Goal: Task Accomplishment & Management: Use online tool/utility

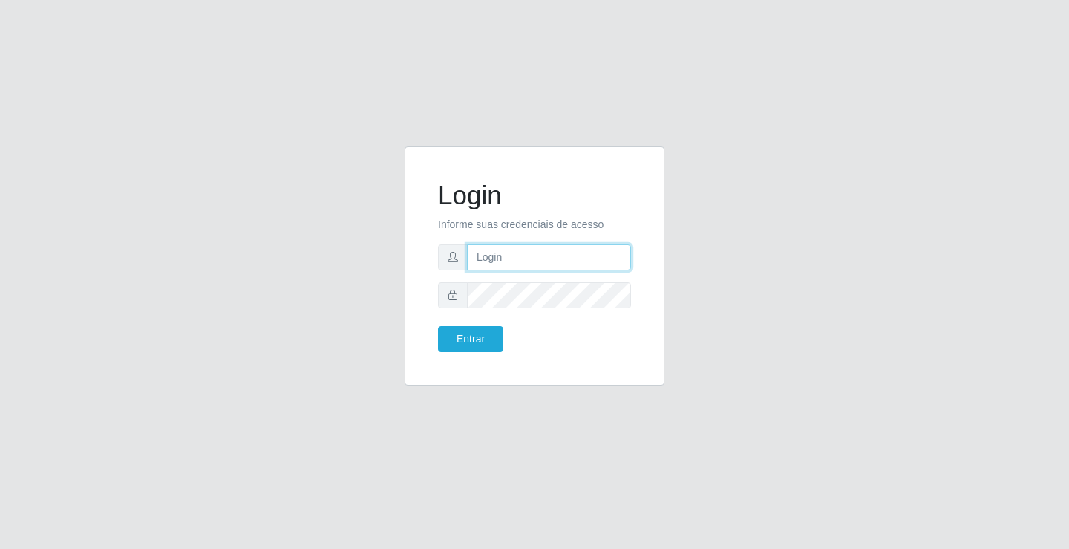
click at [544, 264] on input "text" at bounding box center [549, 257] width 164 height 26
type input "[PERSON_NAME]"
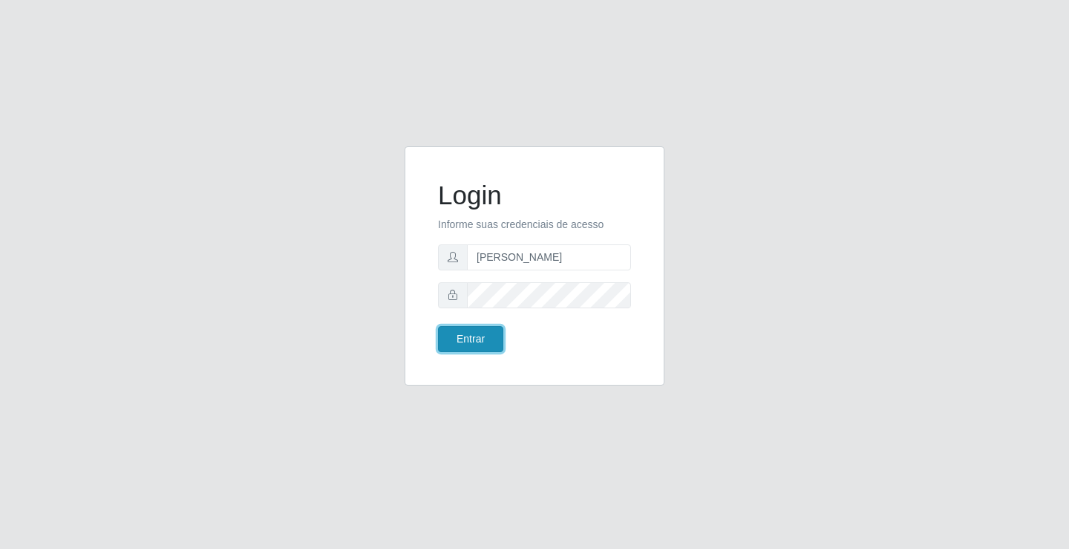
click at [488, 345] on button "Entrar" at bounding box center [470, 339] width 65 height 26
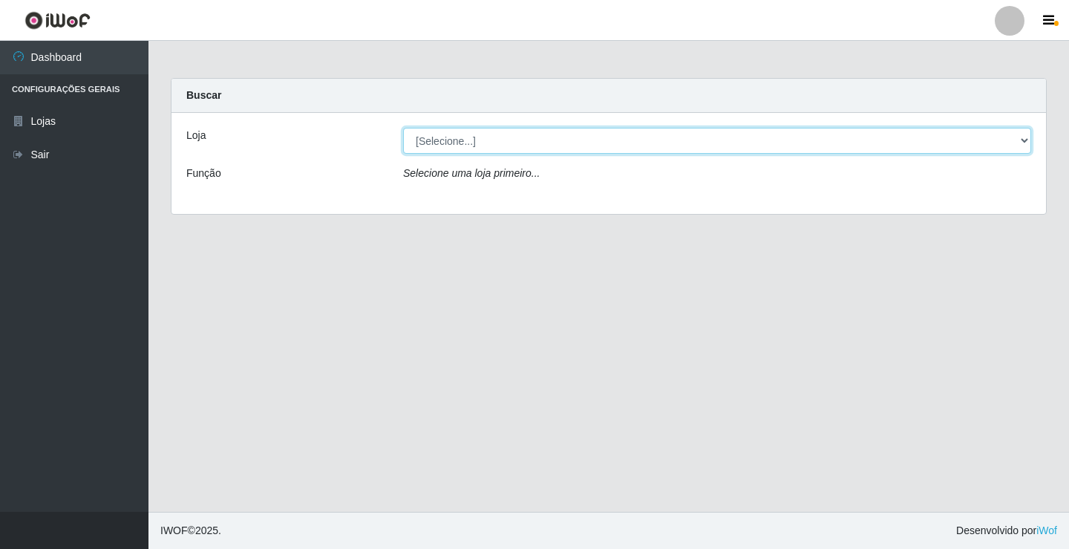
click at [430, 150] on select "[Selecione...] Ideal - Conceição" at bounding box center [717, 141] width 628 height 26
select select "231"
click at [403, 128] on select "[Selecione...] Ideal - Conceição" at bounding box center [717, 141] width 628 height 26
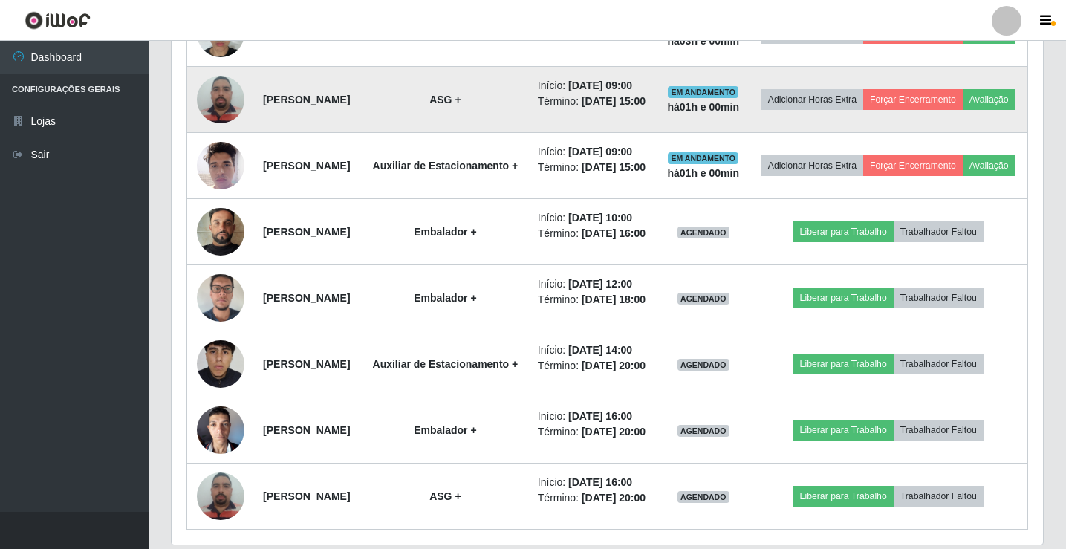
scroll to position [743, 0]
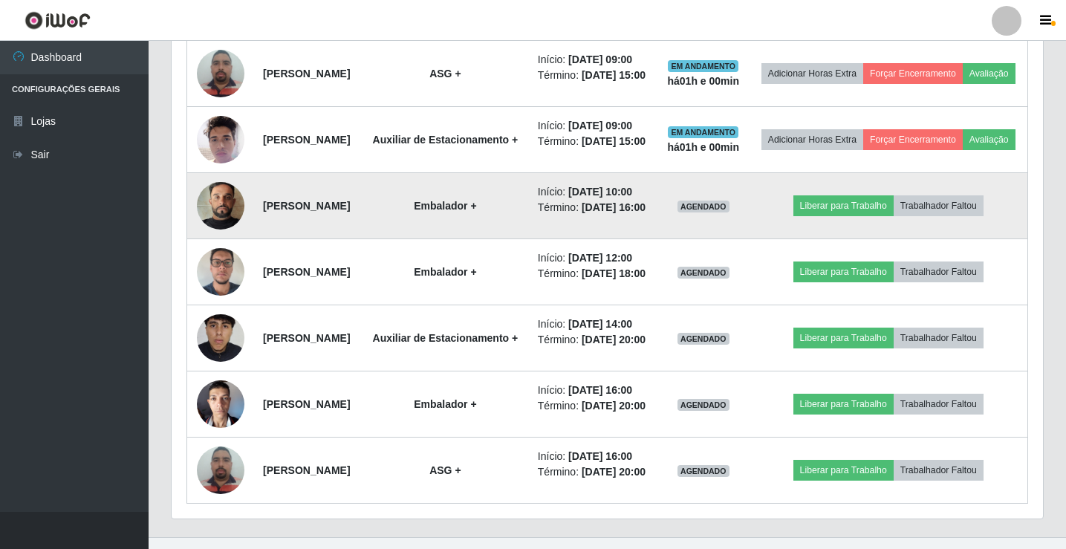
click at [215, 248] on img at bounding box center [221, 205] width 48 height 85
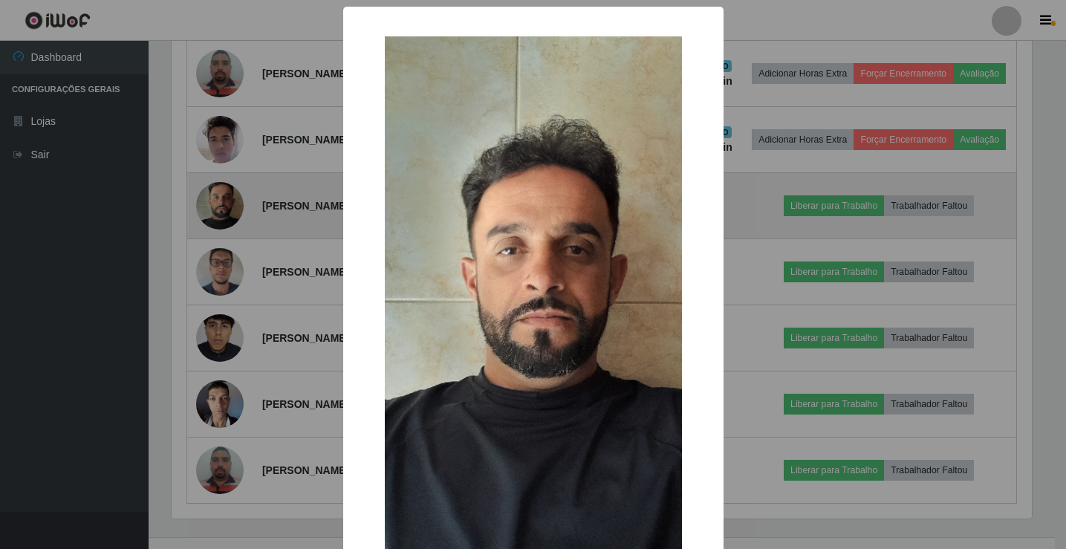
scroll to position [308, 864]
click at [215, 322] on div "× OK Cancel" at bounding box center [534, 274] width 1069 height 549
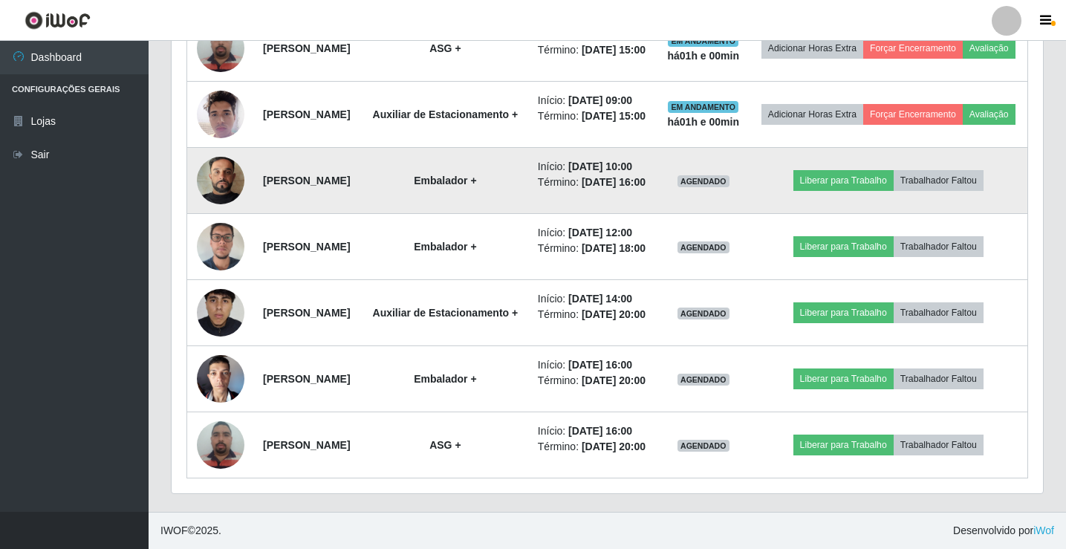
scroll to position [817, 0]
click at [221, 223] on img at bounding box center [221, 180] width 48 height 85
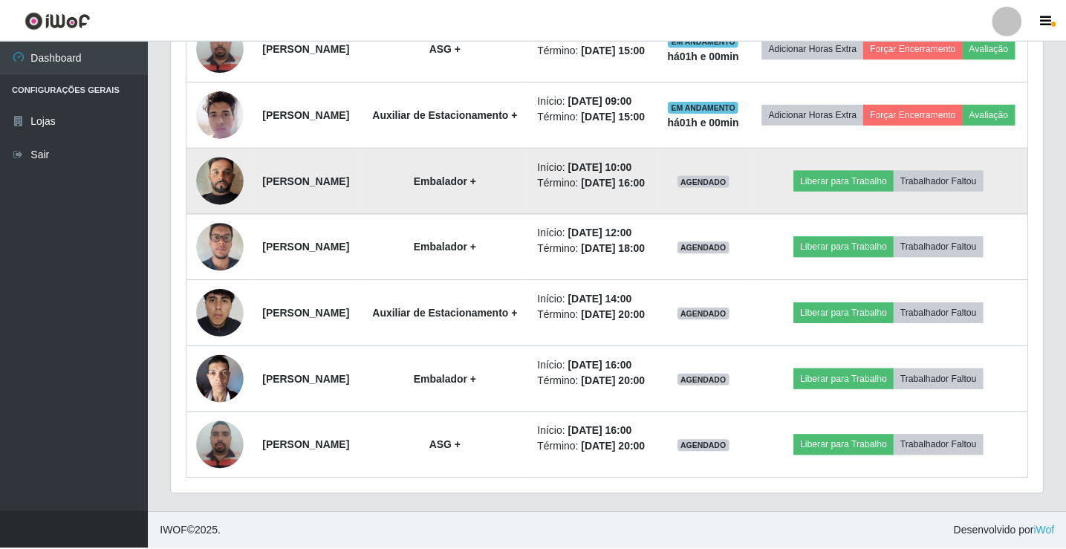
scroll to position [308, 864]
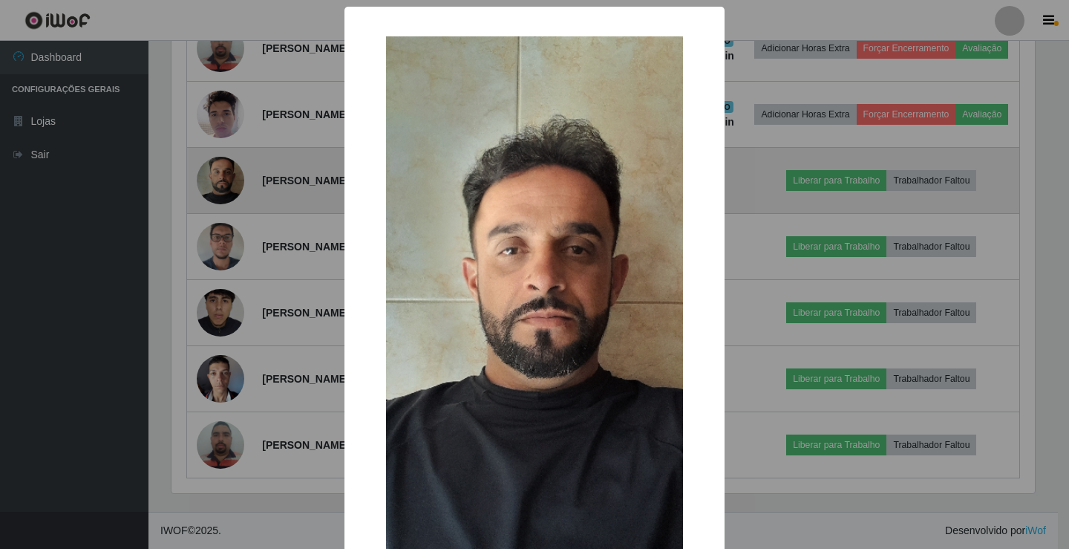
click at [221, 244] on div "× OK Cancel" at bounding box center [534, 274] width 1069 height 549
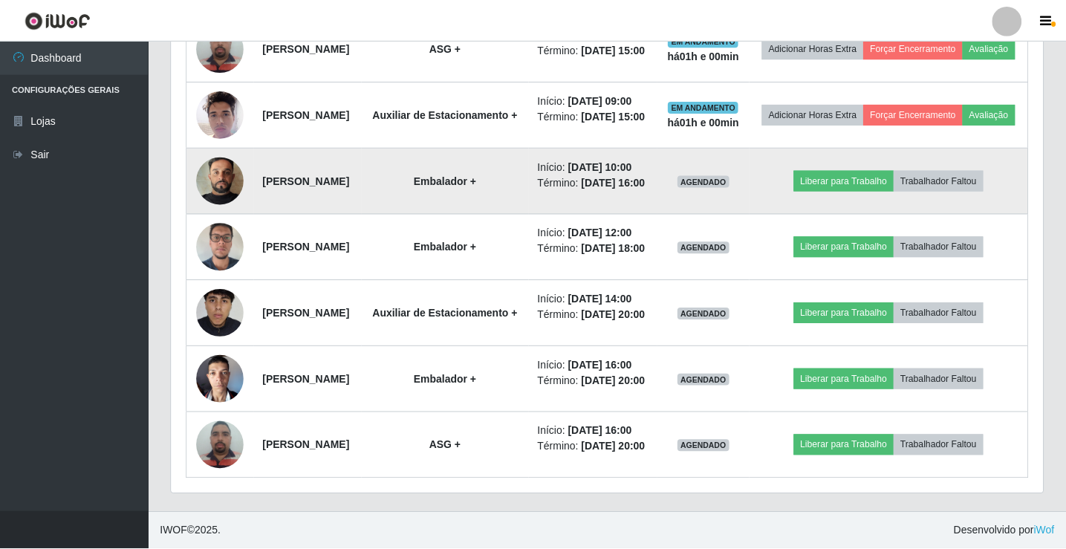
scroll to position [308, 871]
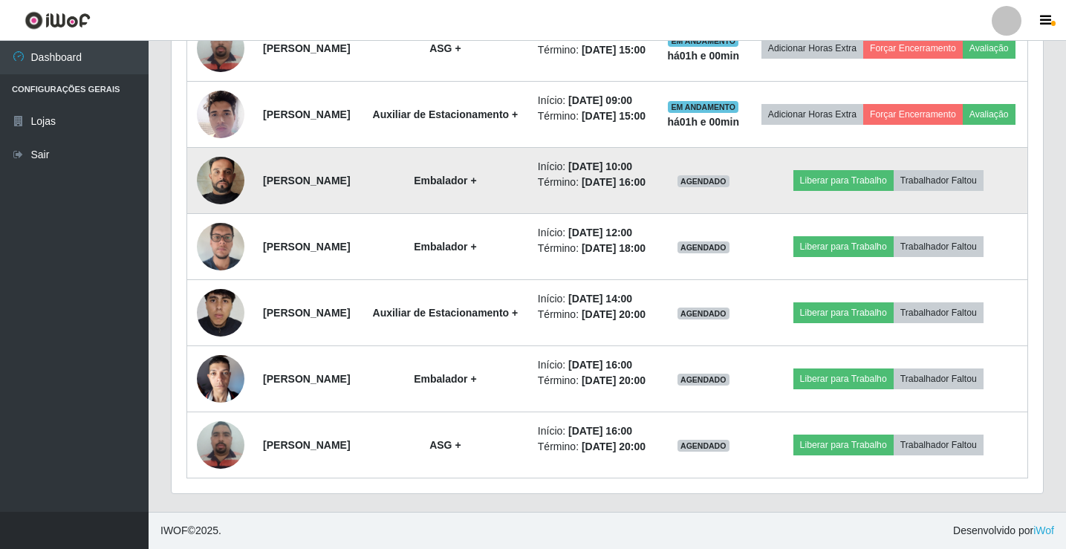
click at [207, 223] on img at bounding box center [221, 180] width 48 height 85
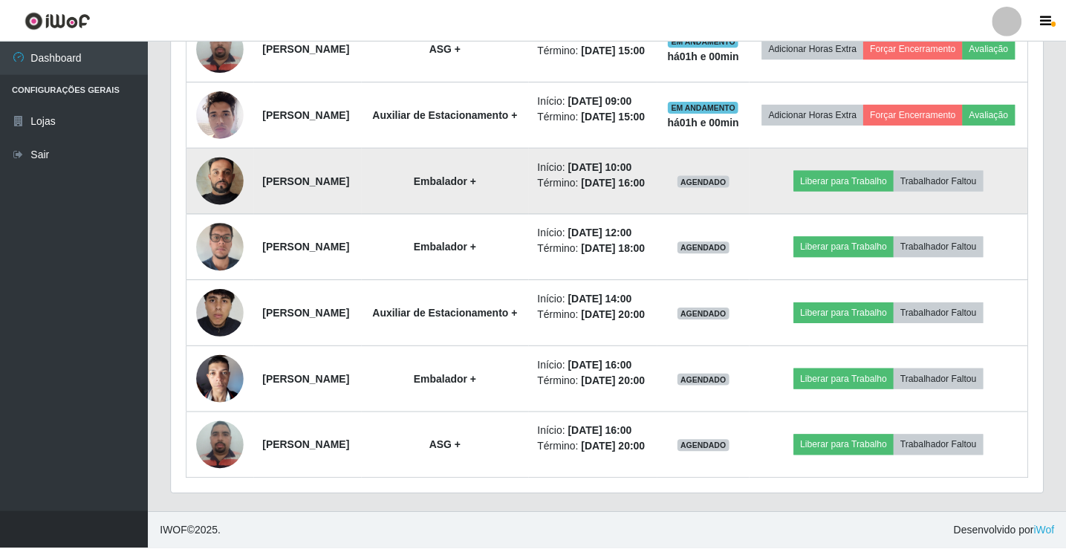
scroll to position [308, 864]
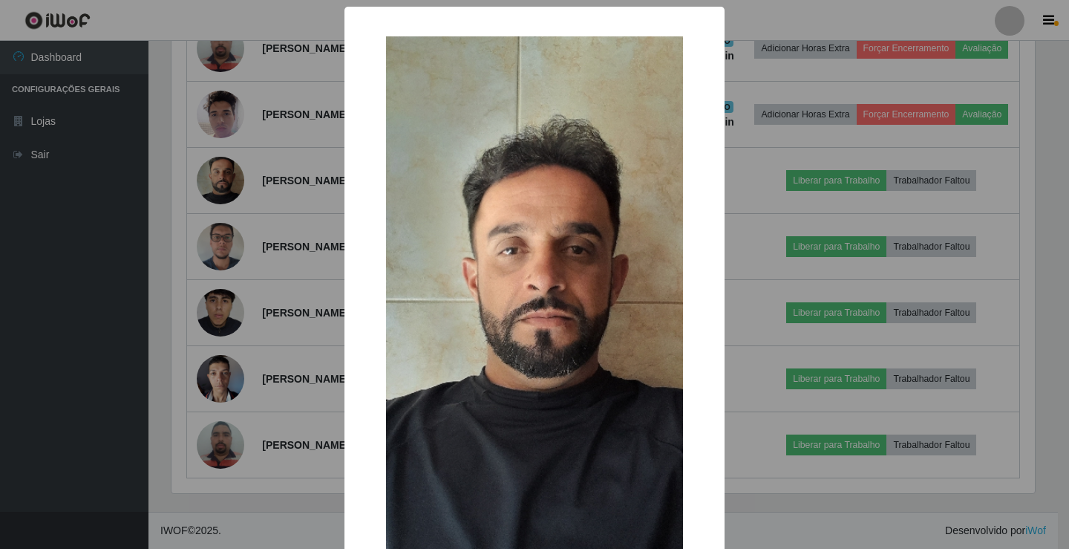
click at [208, 271] on div "× OK Cancel" at bounding box center [534, 274] width 1069 height 549
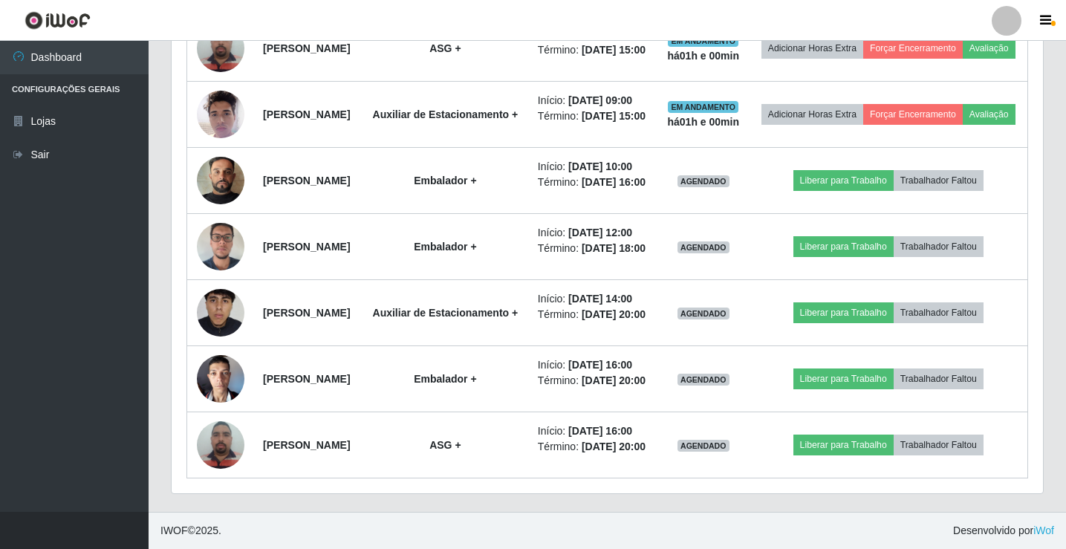
scroll to position [308, 871]
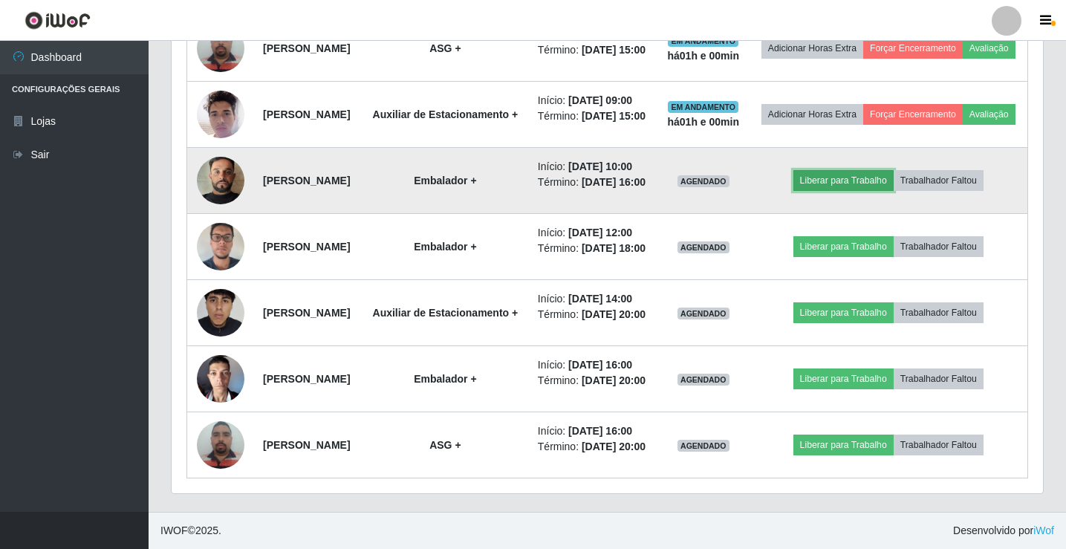
click at [841, 191] on button "Liberar para Trabalho" at bounding box center [843, 180] width 100 height 21
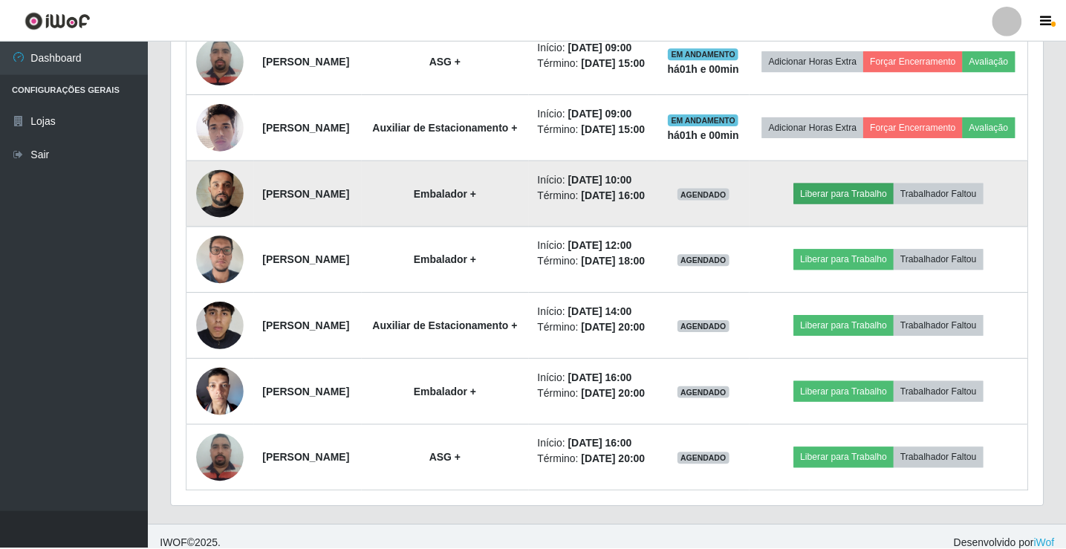
scroll to position [308, 864]
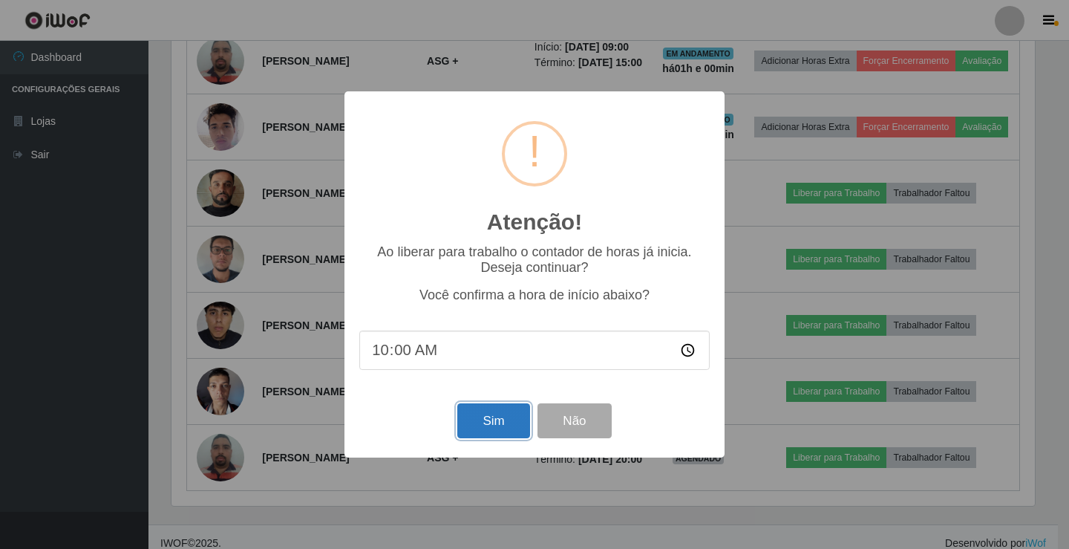
click at [511, 414] on button "Sim" at bounding box center [493, 420] width 72 height 35
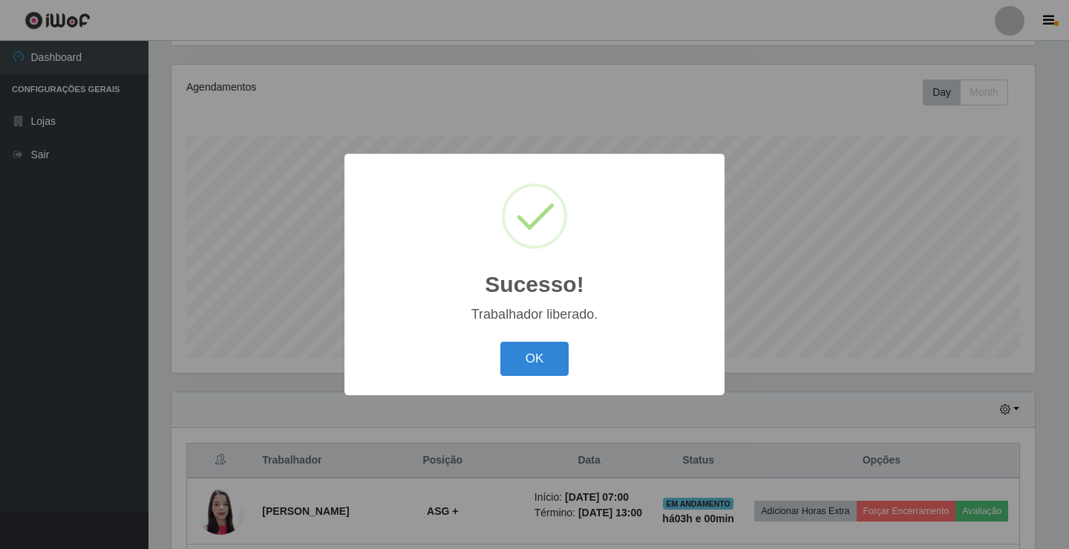
click at [566, 363] on button "OK" at bounding box center [534, 359] width 69 height 35
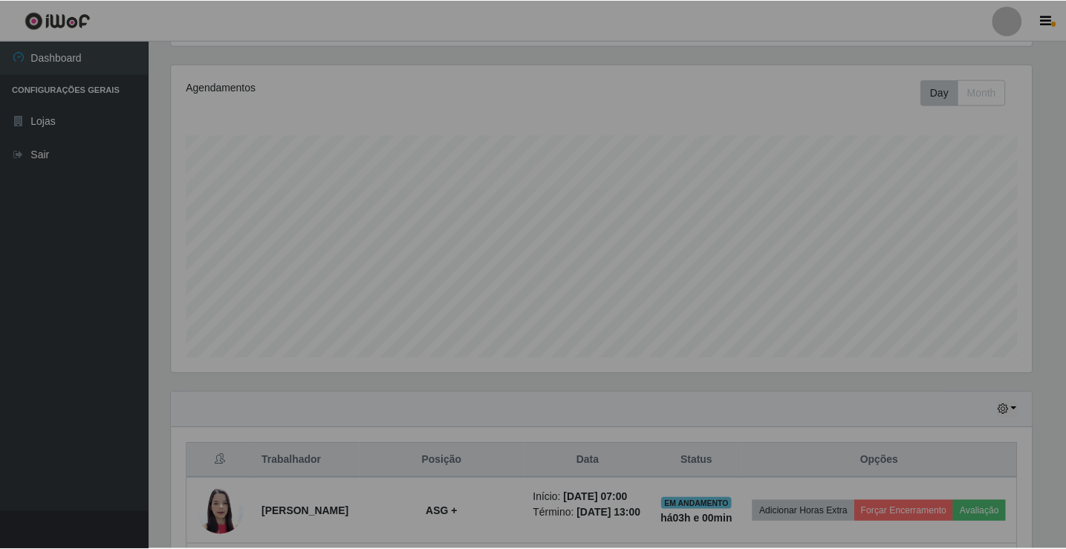
scroll to position [308, 871]
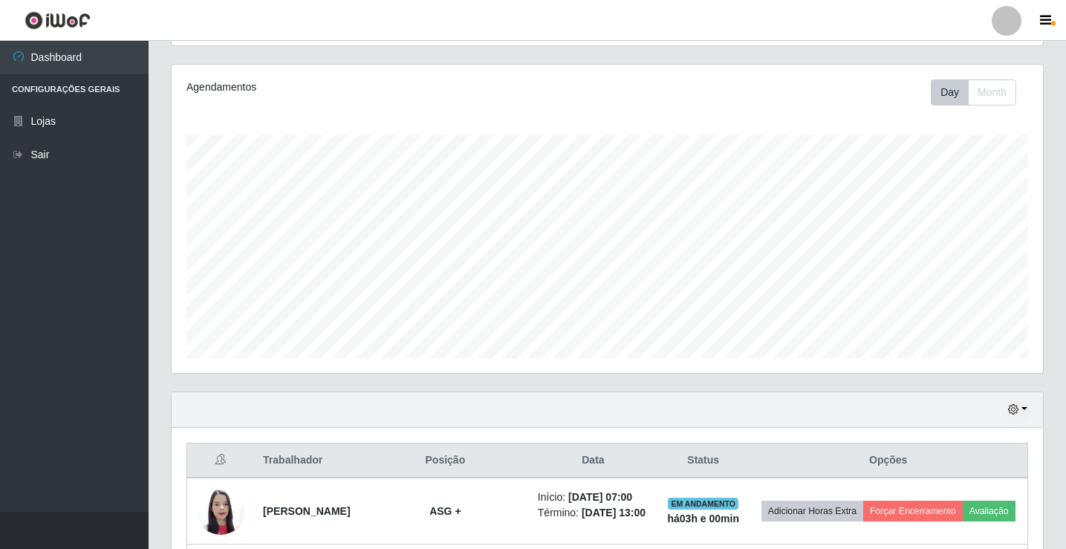
click at [1008, 25] on div at bounding box center [1006, 21] width 30 height 30
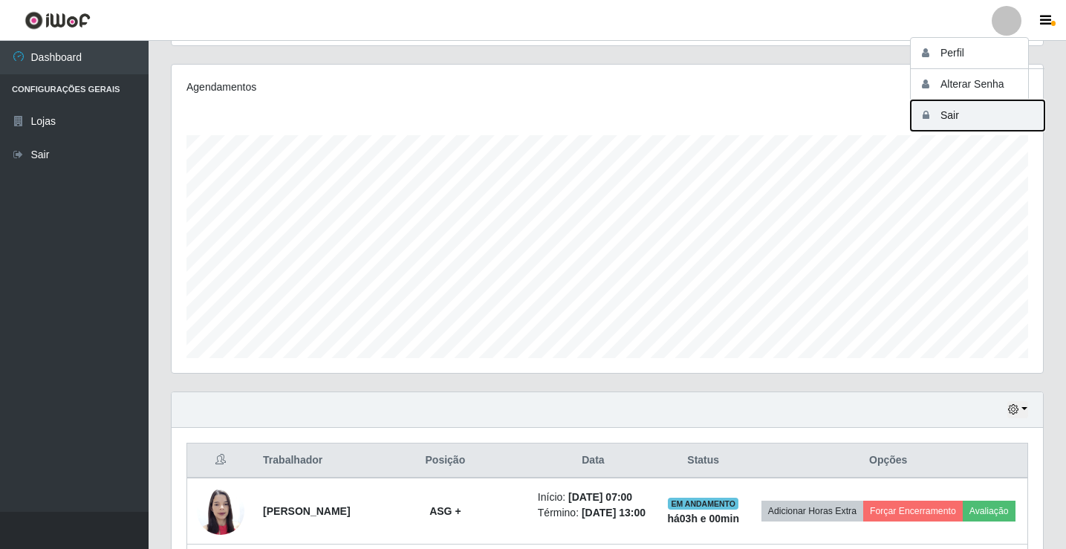
click at [1011, 105] on button "Sair" at bounding box center [977, 115] width 134 height 30
